Goal: Check status: Check status

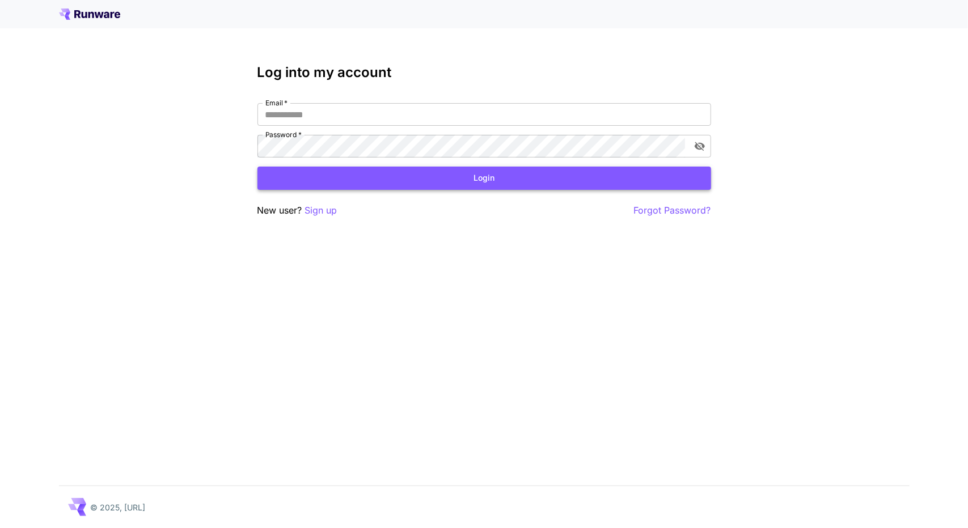
type input "**********"
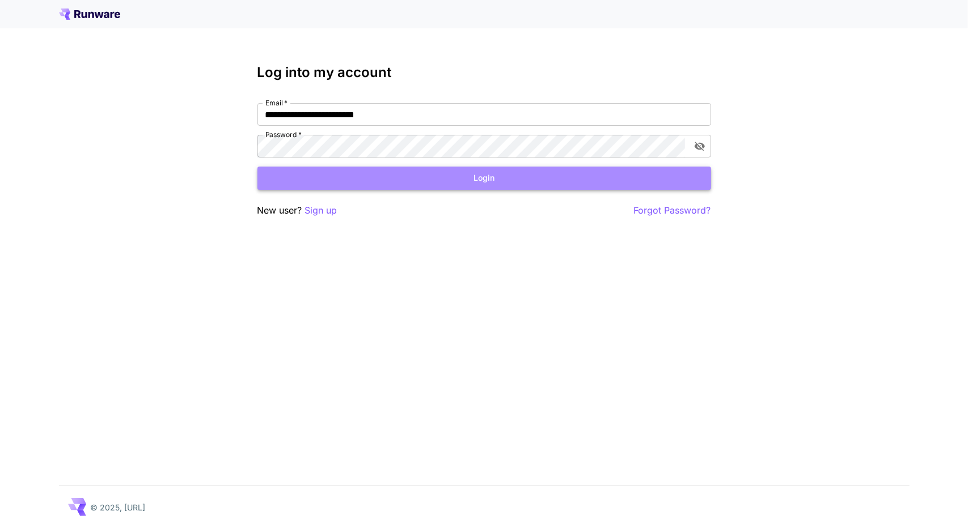
click at [483, 167] on button "Login" at bounding box center [484, 178] width 454 height 23
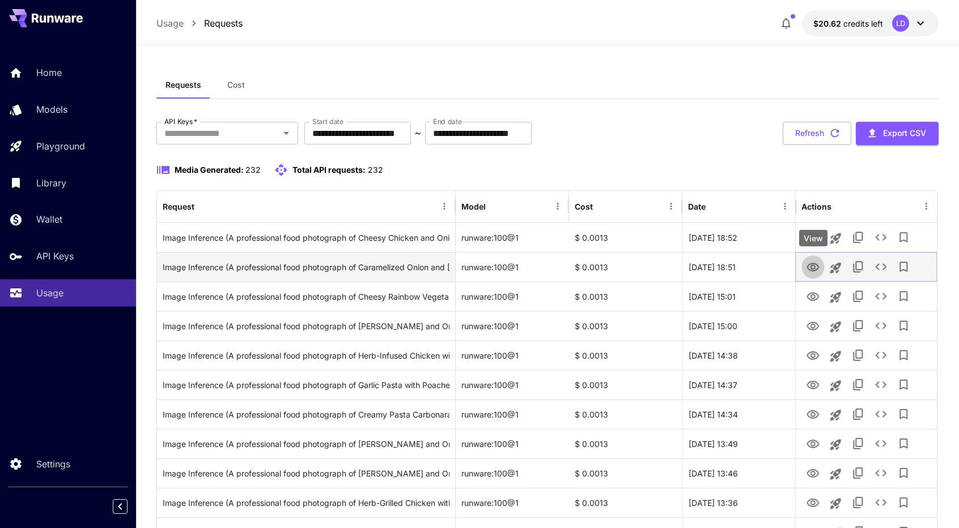
click at [813, 266] on icon "View" at bounding box center [813, 268] width 14 height 14
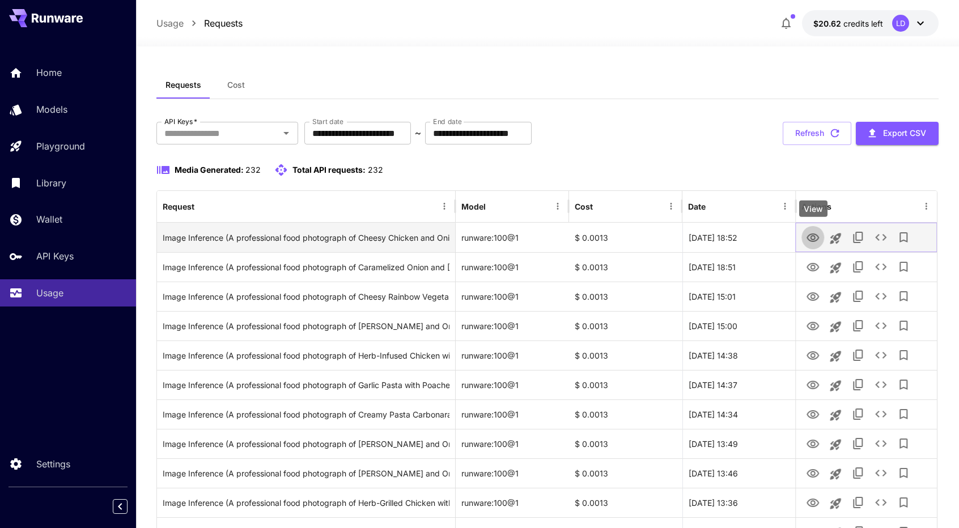
click at [818, 232] on icon "View" at bounding box center [813, 238] width 14 height 14
